Goal: Task Accomplishment & Management: Manage account settings

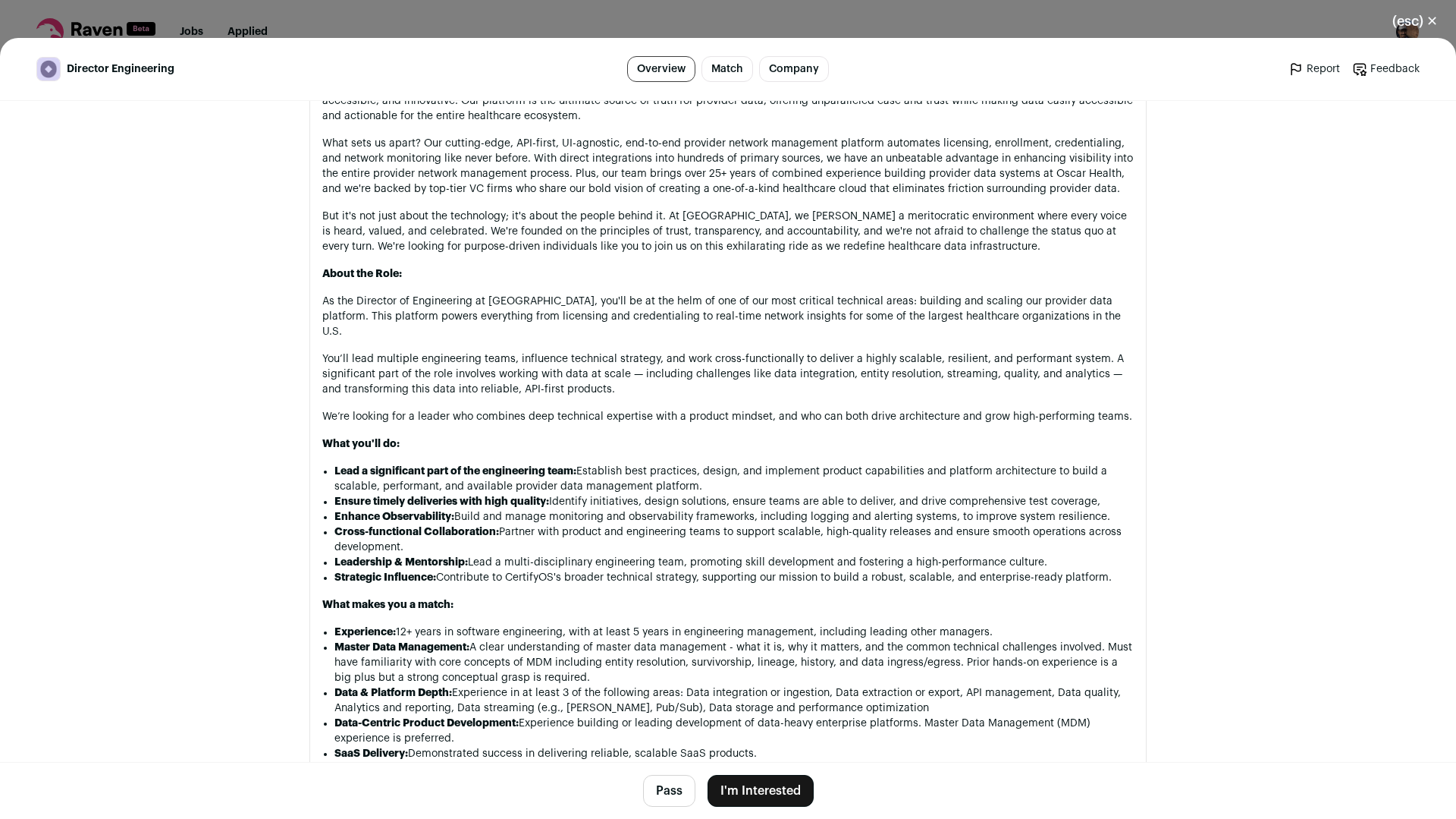
scroll to position [911, 0]
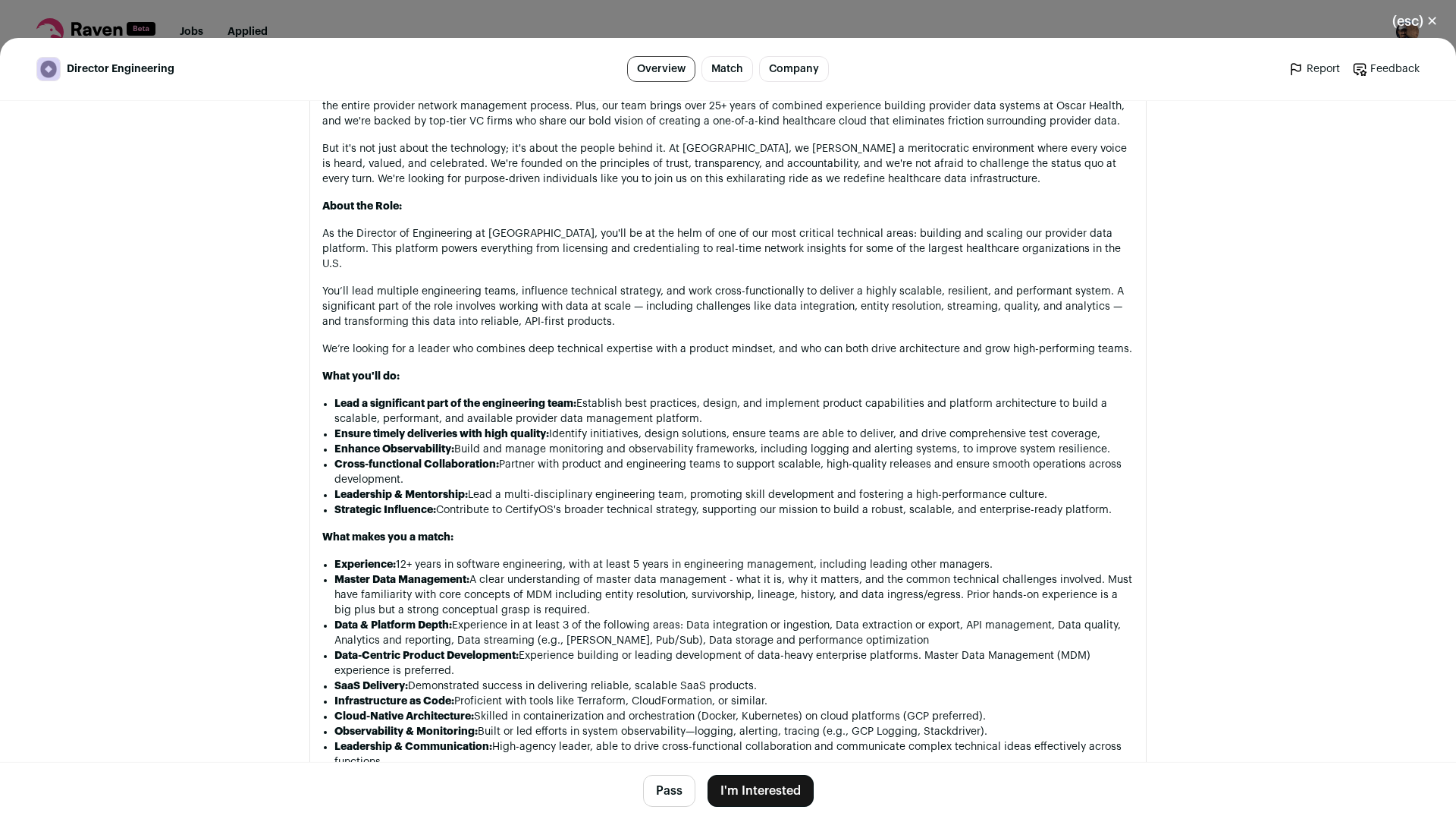
click at [630, 462] on li "Cross-functional Collaboration: Partner with product and engineering teams to s…" at bounding box center [734, 472] width 799 height 31
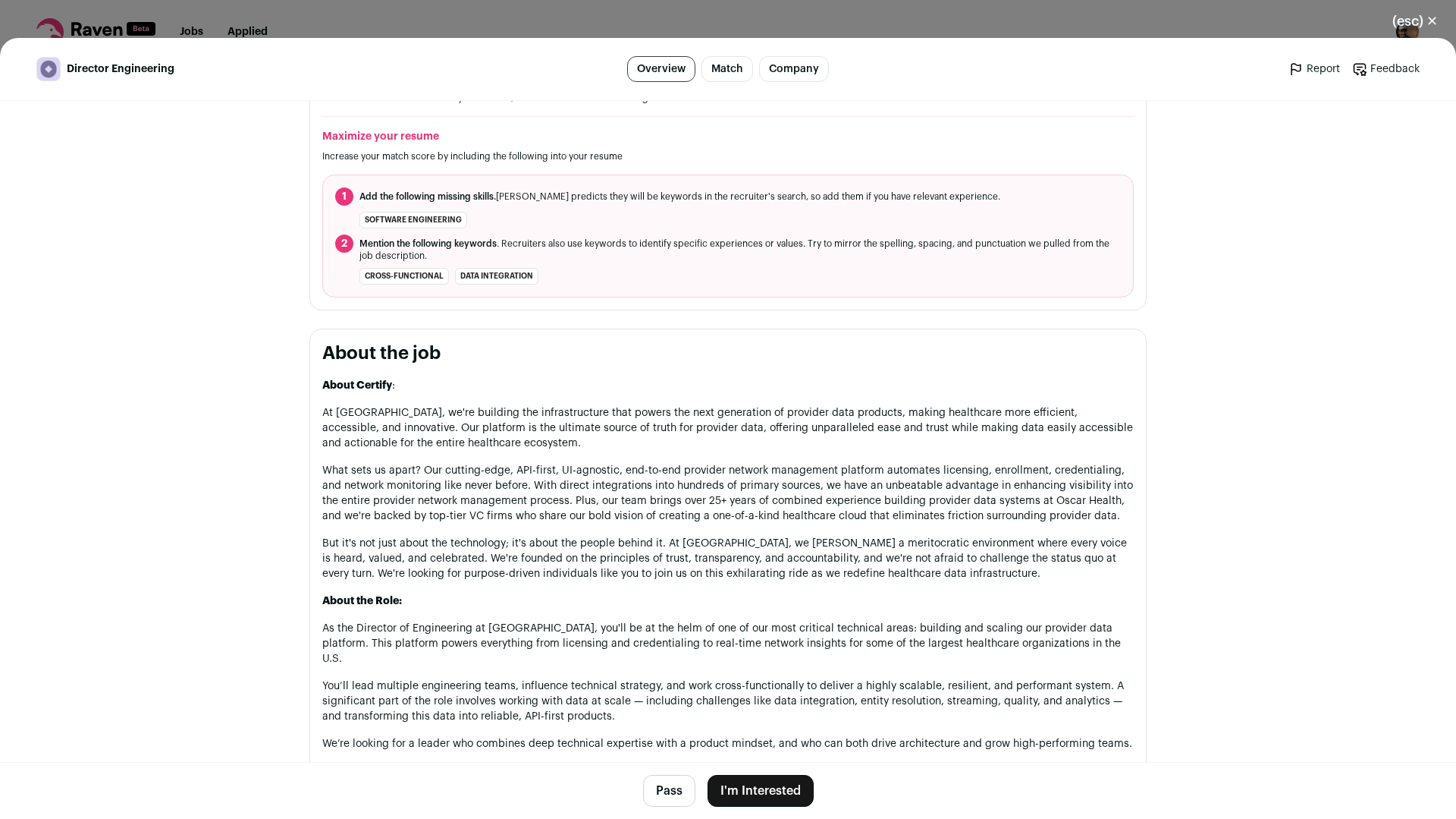
scroll to position [0, 0]
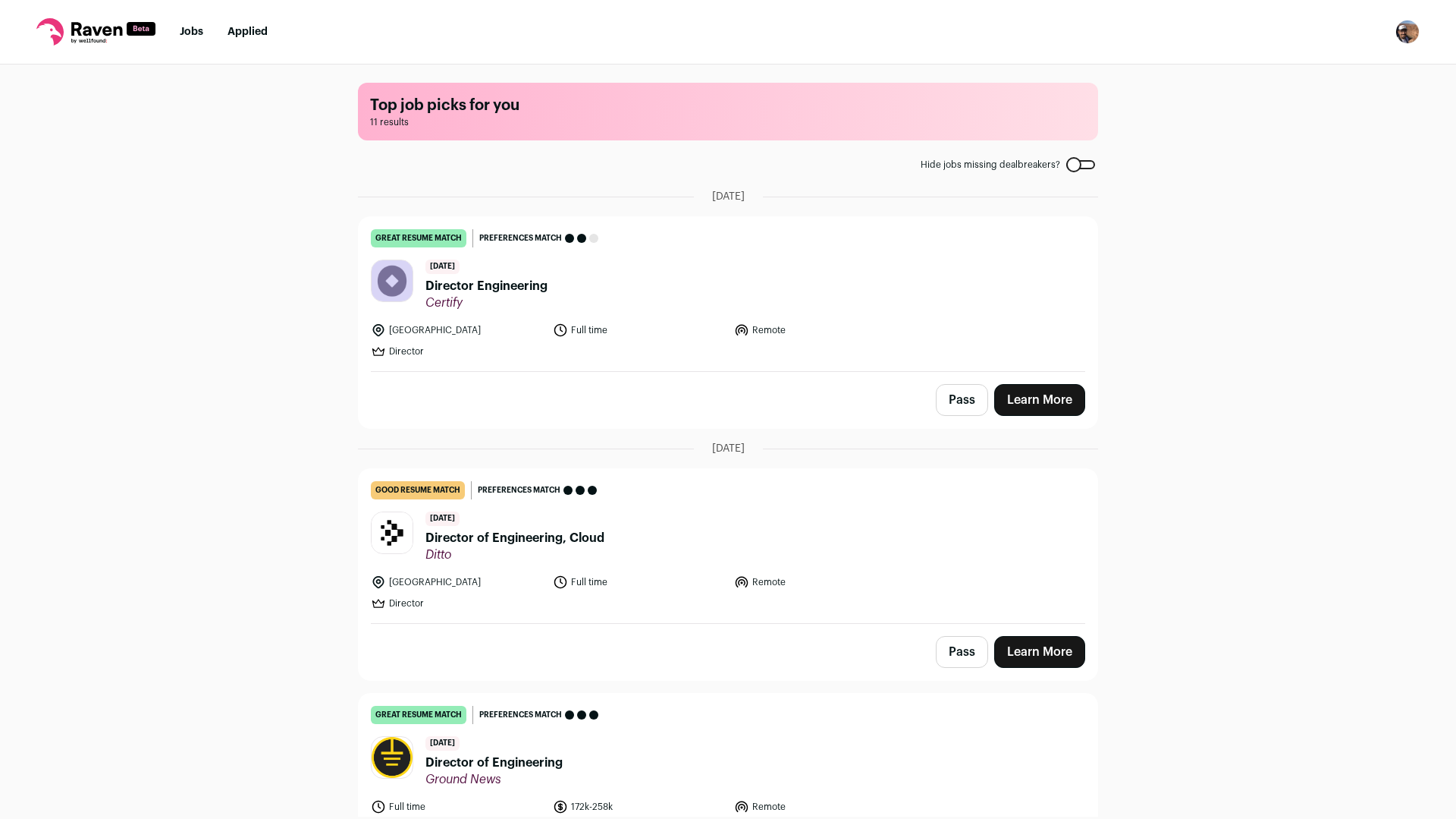
click at [1406, 35] on img "Open dropdown" at bounding box center [1408, 32] width 24 height 24
click at [1352, 74] on link "Settings" at bounding box center [1335, 70] width 168 height 36
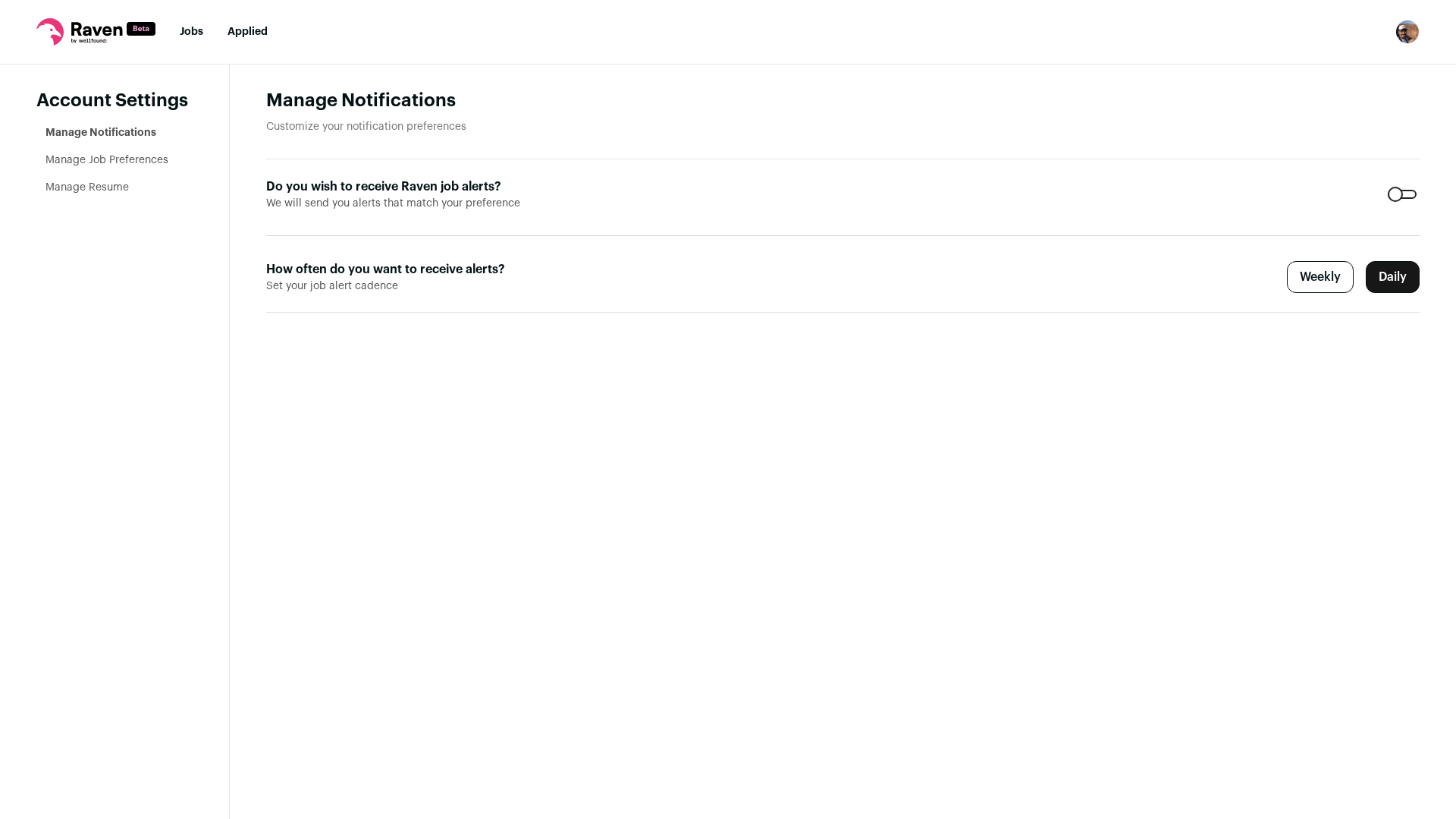
click at [94, 161] on link "Manage Job Preferences" at bounding box center [107, 159] width 123 height 10
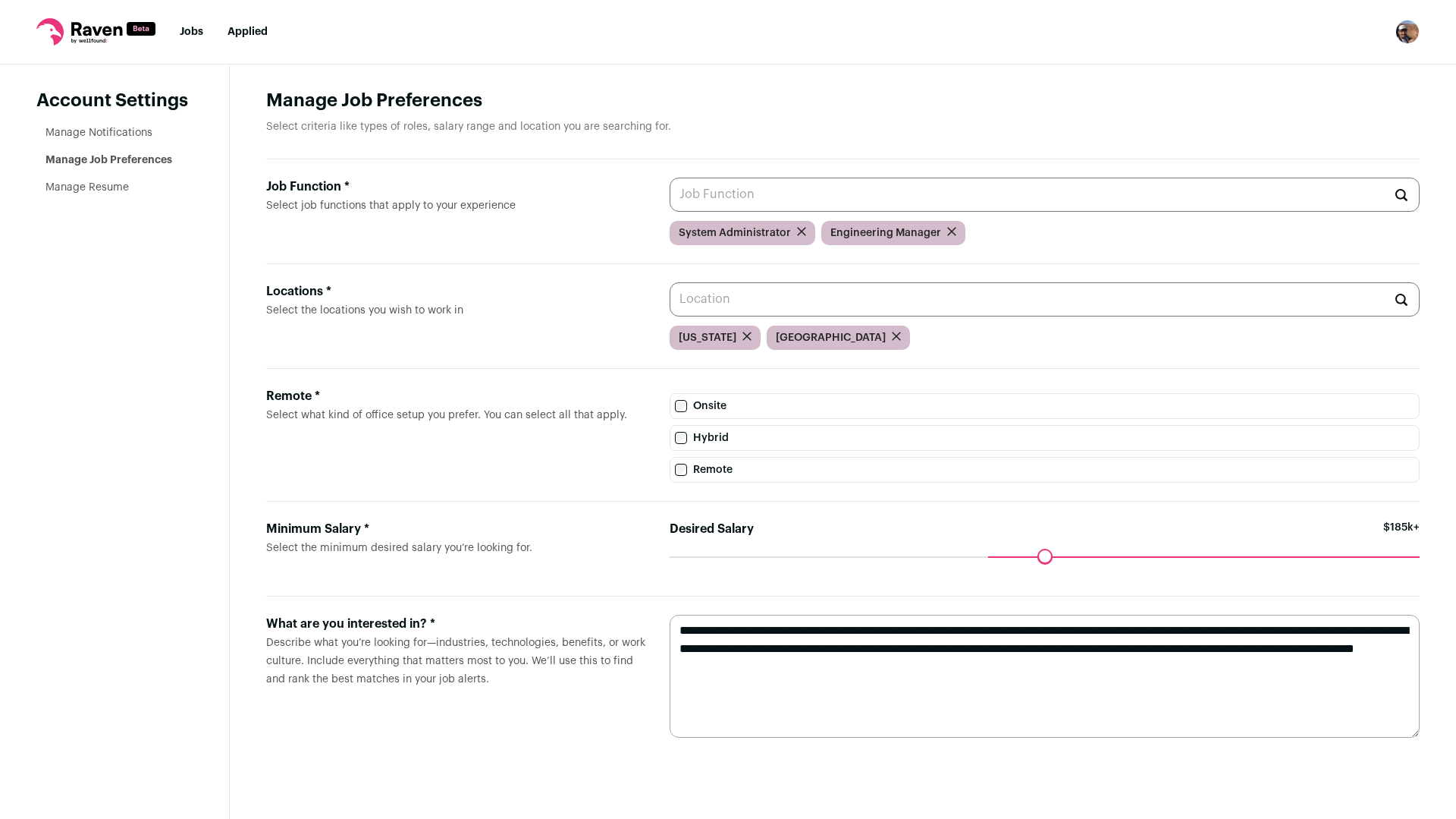
click at [1008, 674] on textarea "**********" at bounding box center [1045, 675] width 750 height 123
type textarea "**********"
click at [753, 190] on input "Job Function * Select job functions that apply to your experience" at bounding box center [1045, 195] width 750 height 34
click at [659, 297] on div "Locations * Select the locations you wish to work in [US_STATE] [GEOGRAPHIC_DAT…" at bounding box center [843, 316] width 1154 height 105
click at [109, 128] on link "Manage Notifications" at bounding box center [98, 132] width 107 height 10
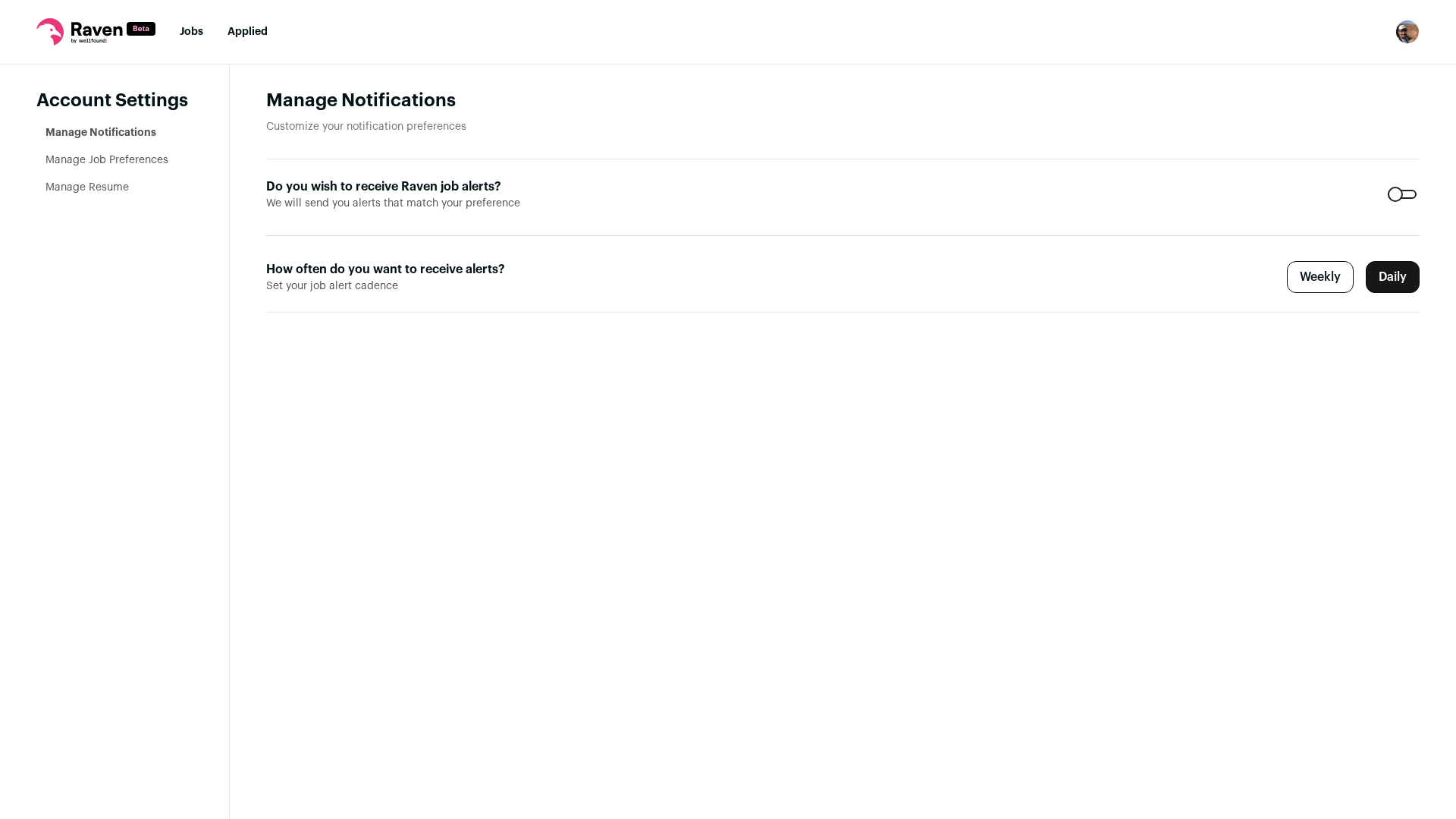
click at [115, 161] on link "Manage Job Preferences" at bounding box center [107, 159] width 123 height 10
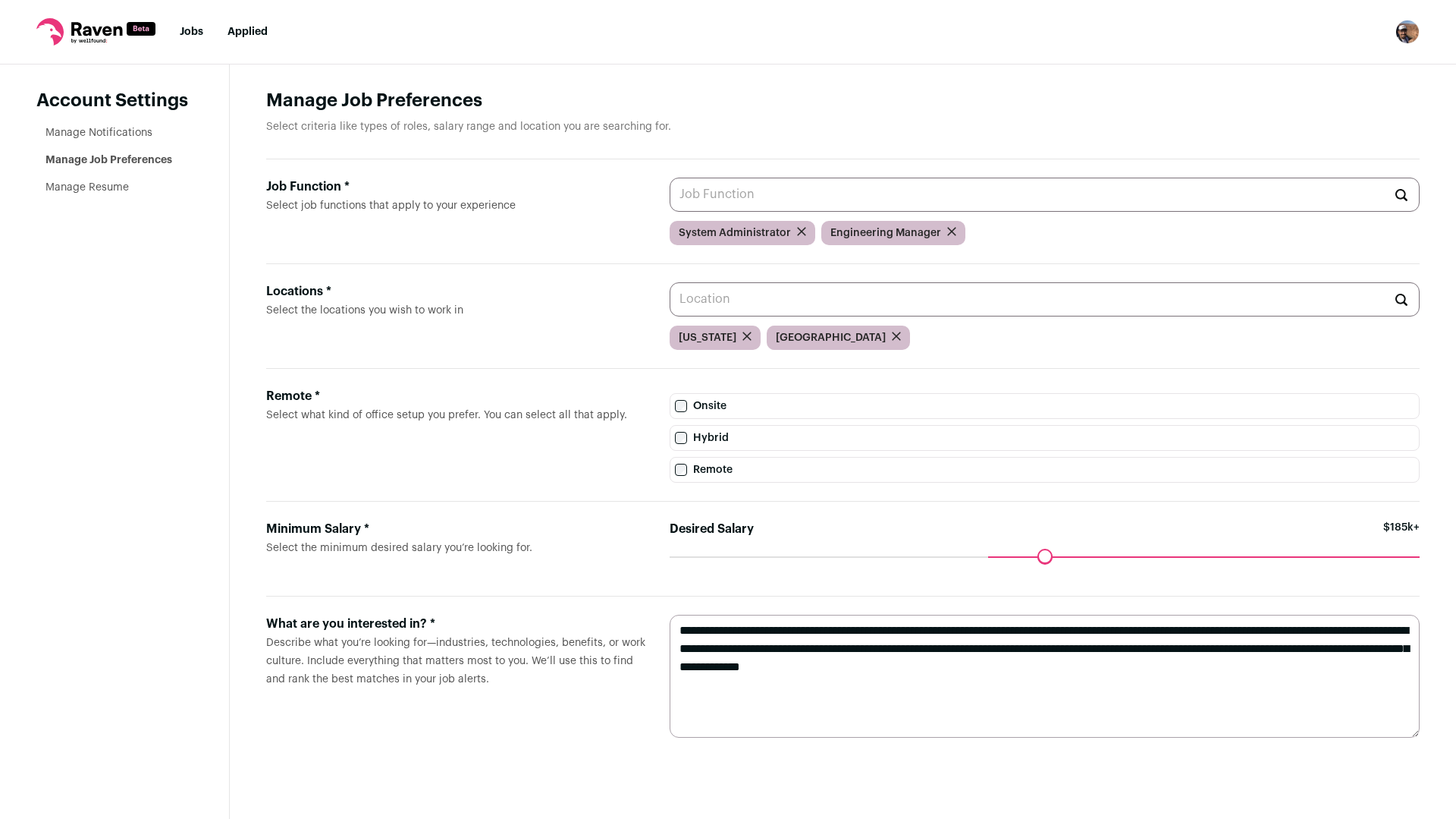
click at [82, 52] on nav "Jobs Applied Settings Notifications Preferences Resume FAQs Logout" at bounding box center [728, 32] width 1456 height 65
click at [101, 32] on icon at bounding box center [95, 32] width 119 height 27
click at [186, 28] on link "Jobs" at bounding box center [191, 32] width 23 height 10
